Goal: Information Seeking & Learning: Find specific fact

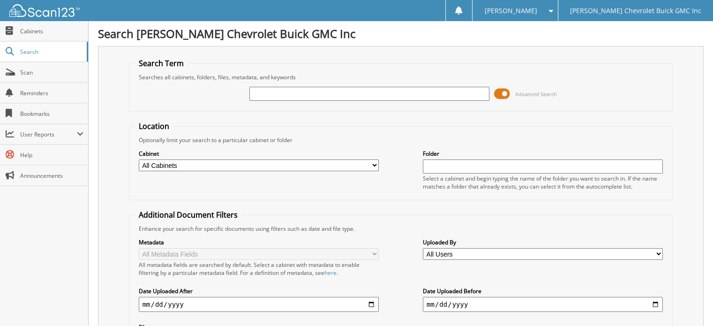
click at [269, 94] on input "text" at bounding box center [369, 94] width 240 height 14
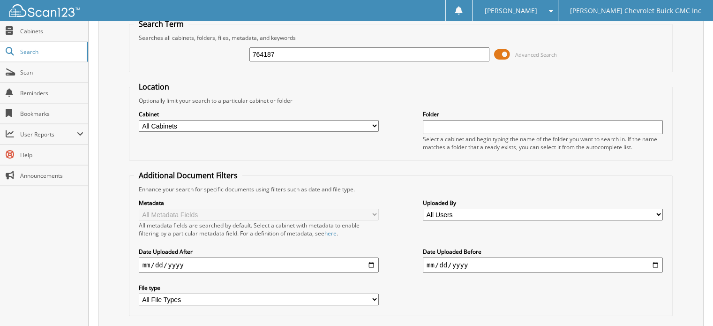
scroll to position [91, 0]
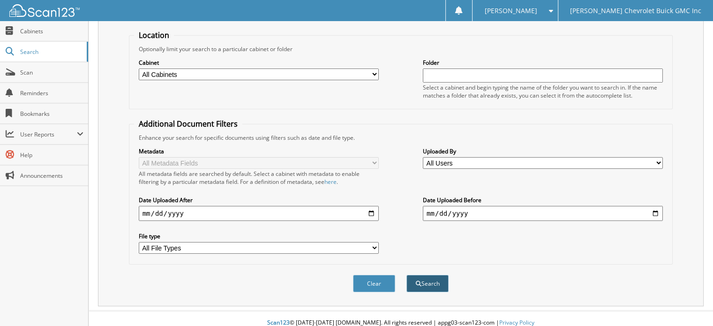
type input "764187"
click at [429, 275] on button "Search" at bounding box center [427, 283] width 42 height 17
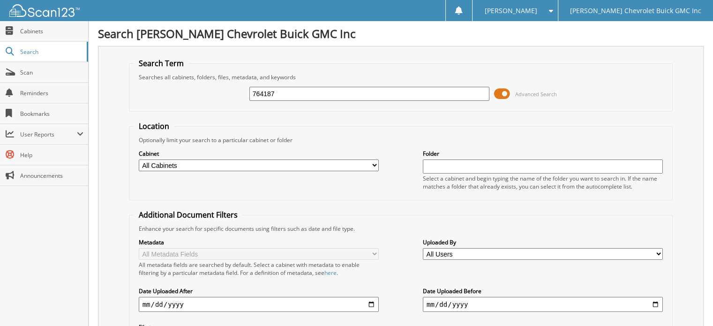
drag, startPoint x: 298, startPoint y: 91, endPoint x: 108, endPoint y: 95, distance: 189.4
click at [108, 95] on div "Search Term Searches all cabinets, folders, files, metadata, and keywords 76418…" at bounding box center [400, 221] width 605 height 351
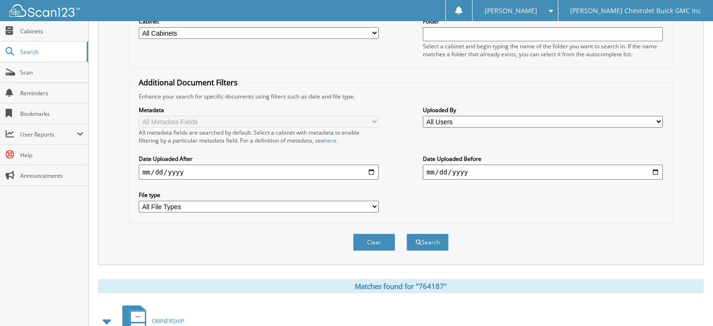
scroll to position [141, 0]
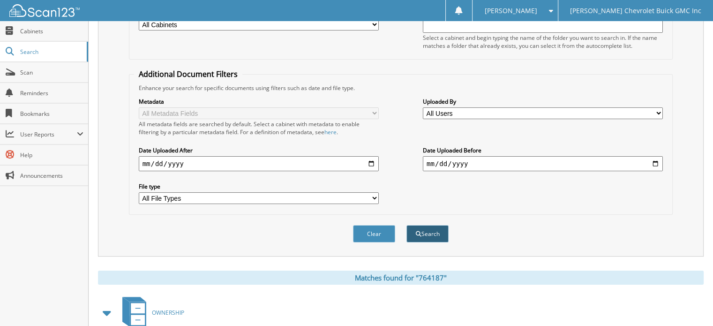
type input "b47887"
click at [439, 229] on button "Search" at bounding box center [427, 233] width 42 height 17
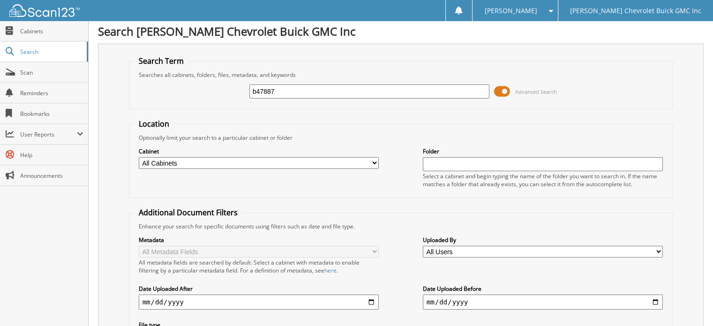
scroll to position [124, 0]
